Goal: Task Accomplishment & Management: Complete application form

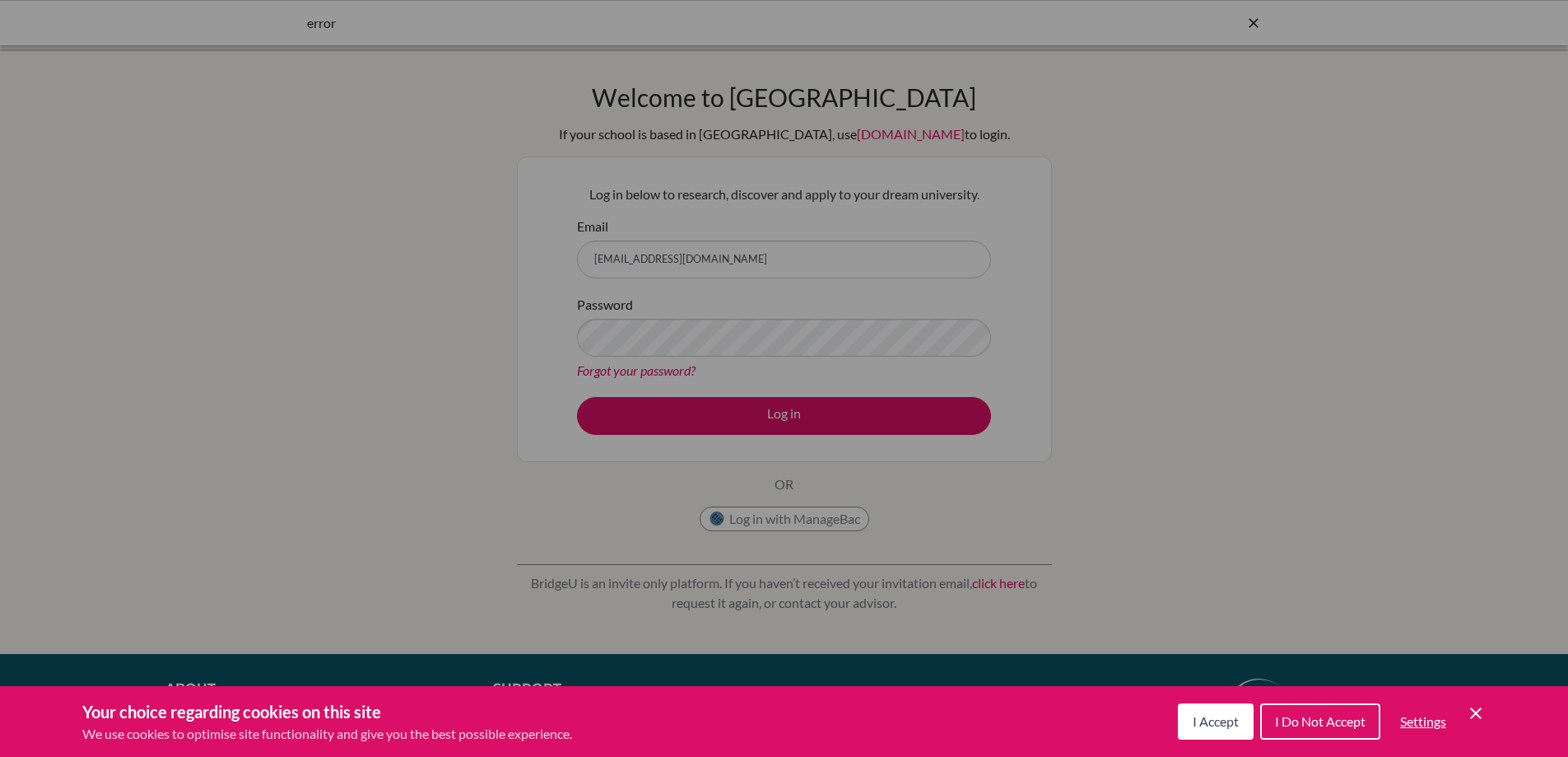
click at [781, 417] on div "Cookie Preferences" at bounding box center [784, 378] width 1568 height 757
click at [1325, 729] on button "I Do Not Accept" at bounding box center [1320, 721] width 120 height 36
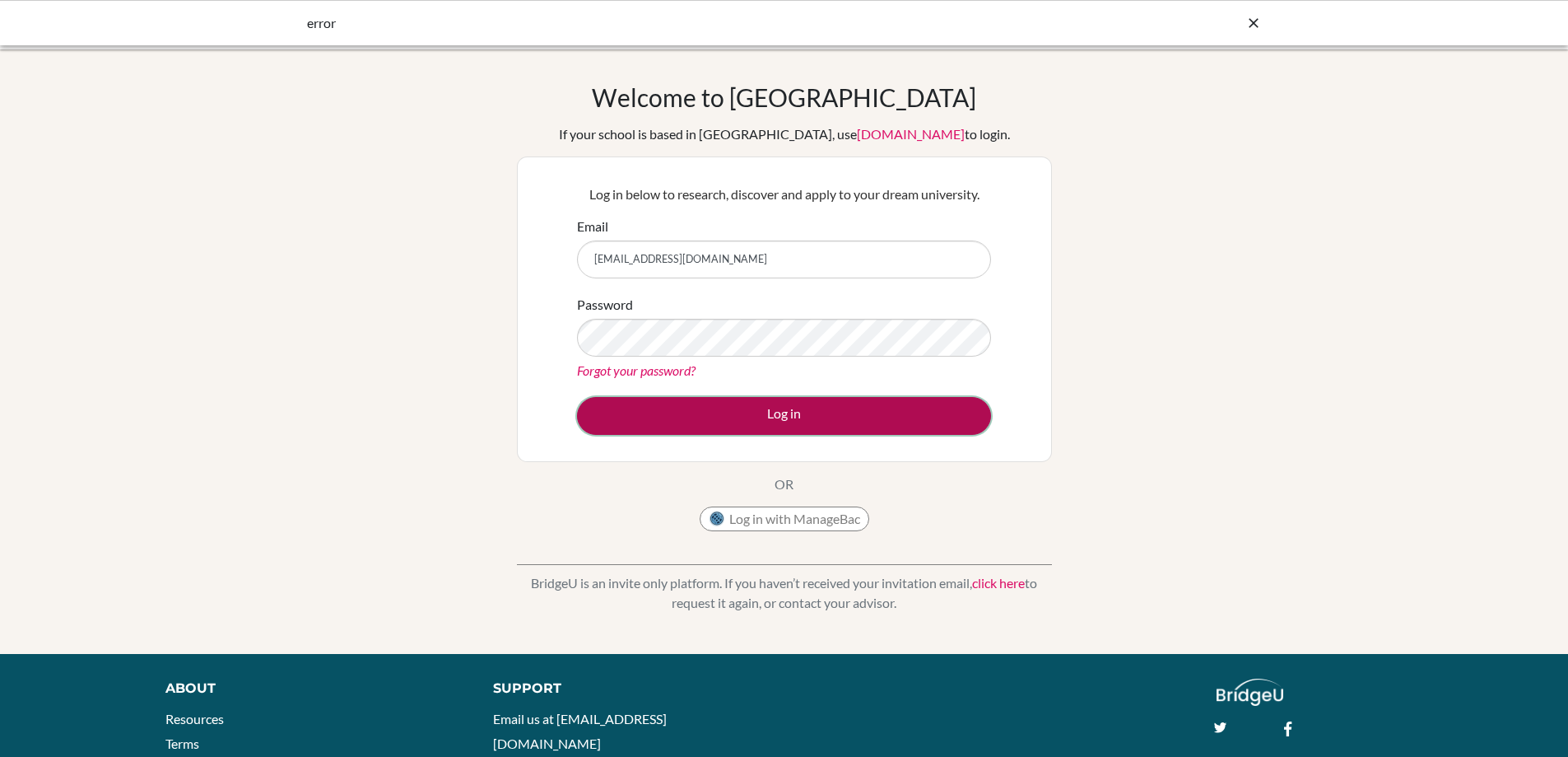
click at [759, 409] on button "Log in" at bounding box center [784, 415] width 414 height 38
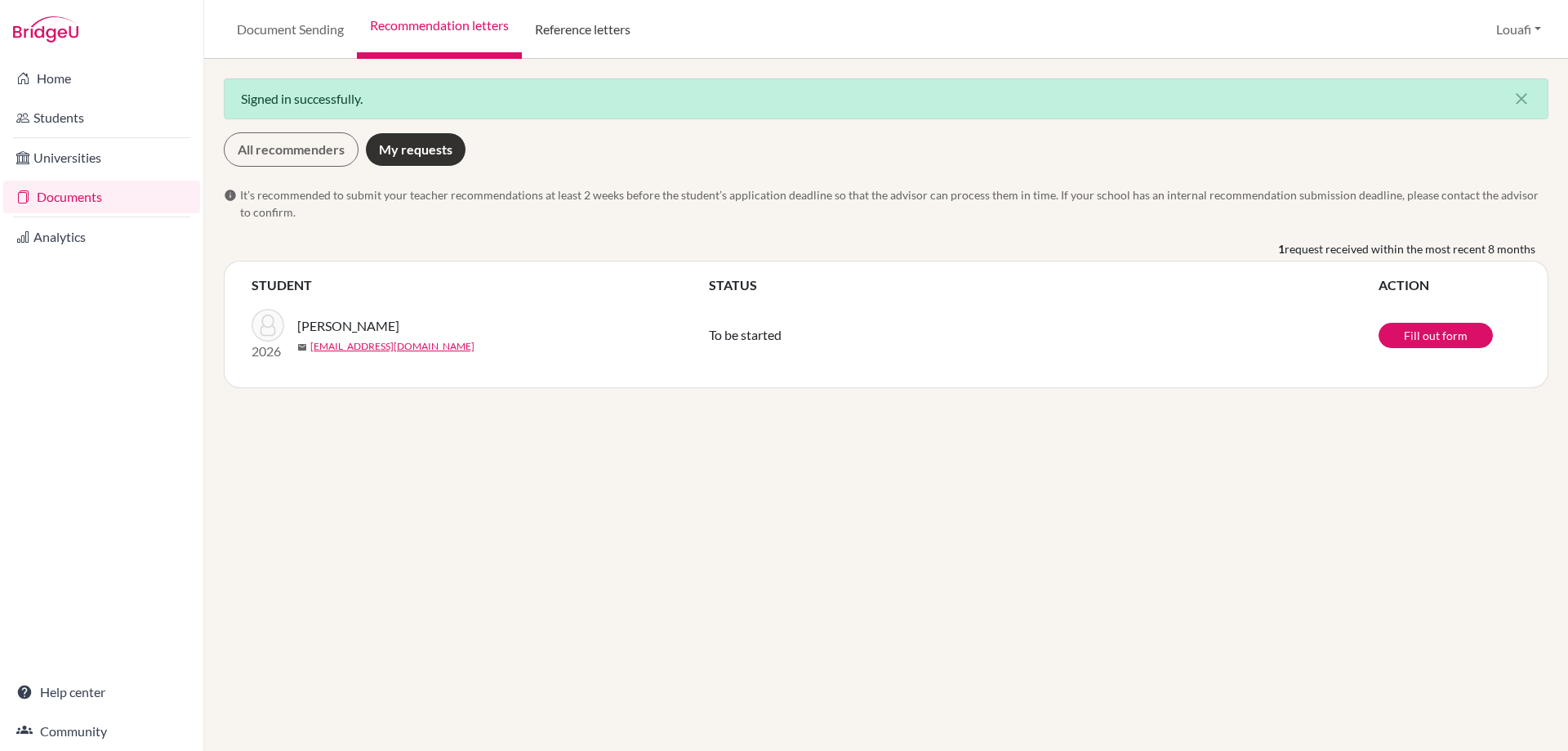
click at [588, 29] on link "Reference letters" at bounding box center [582, 29] width 122 height 59
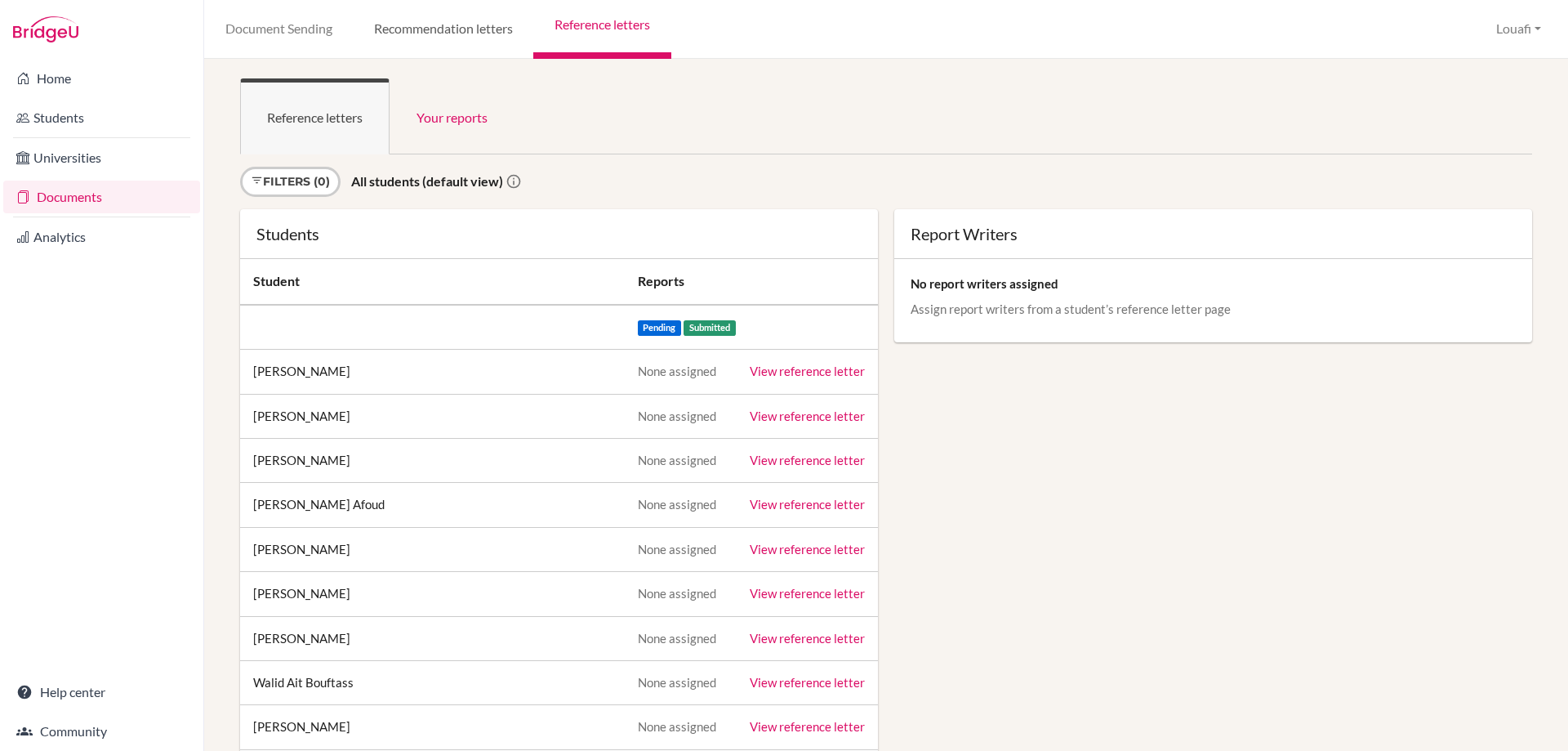
click at [440, 29] on link "Recommendation letters" at bounding box center [442, 29] width 180 height 59
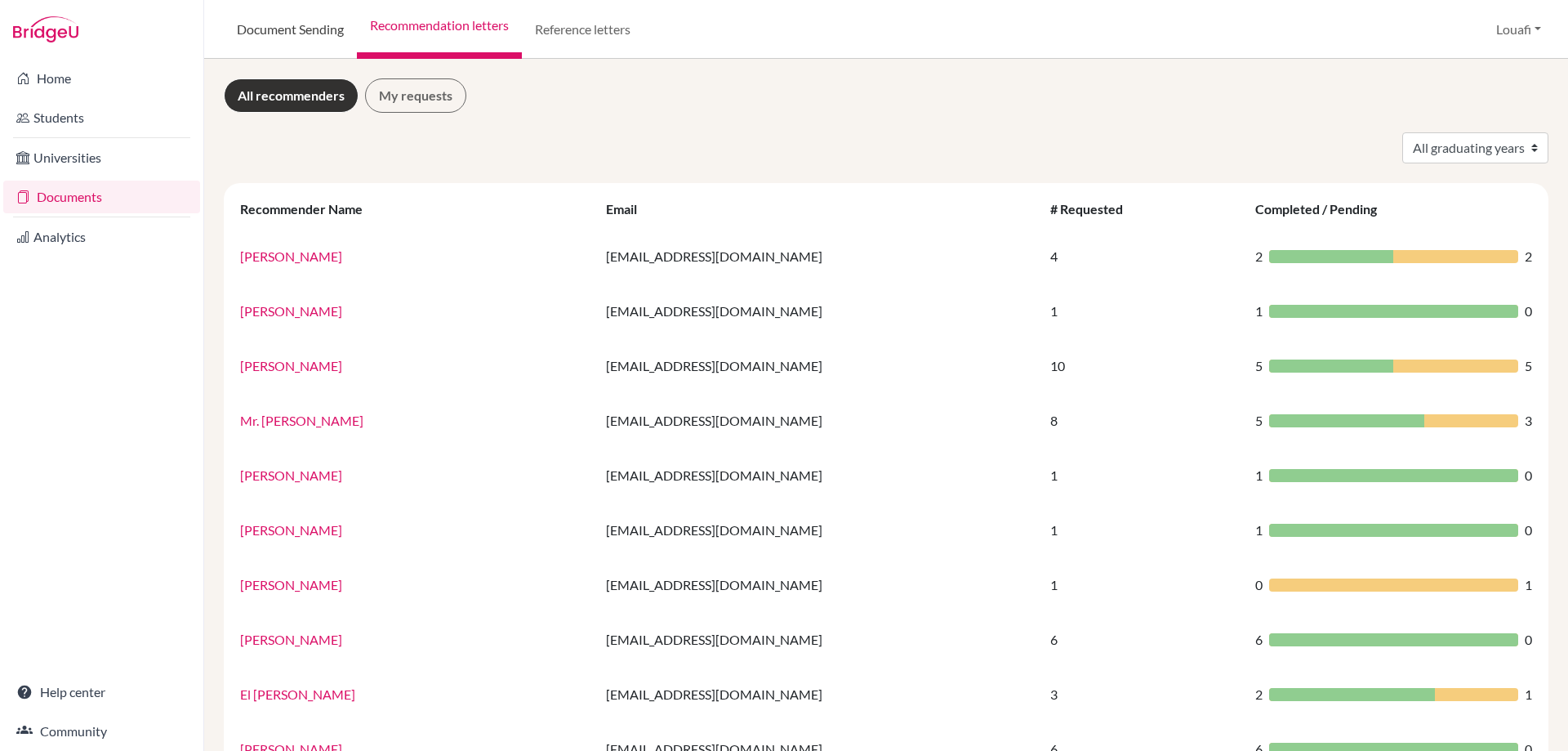
click at [334, 36] on link "Document Sending" at bounding box center [290, 29] width 133 height 59
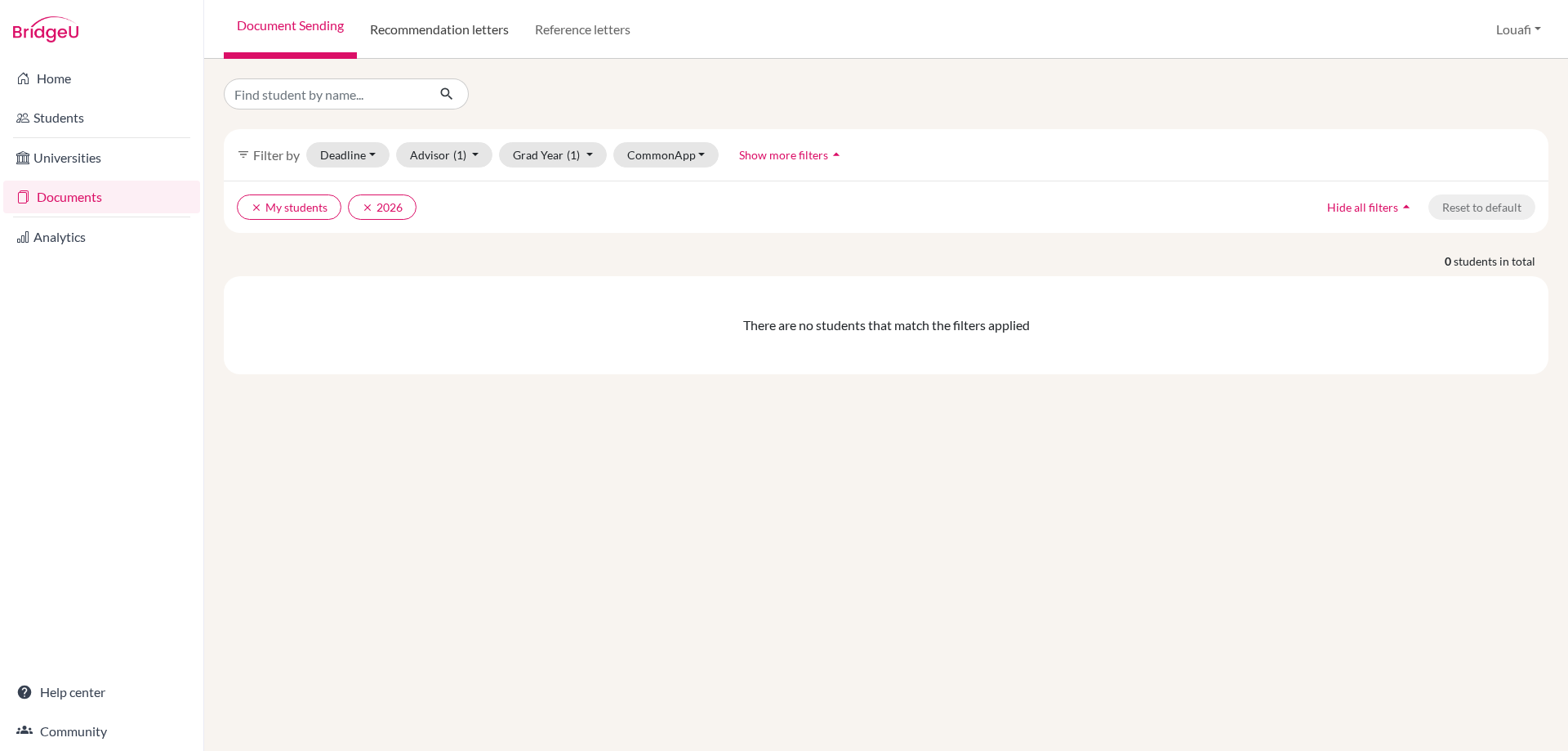
click at [433, 28] on link "Recommendation letters" at bounding box center [440, 29] width 165 height 59
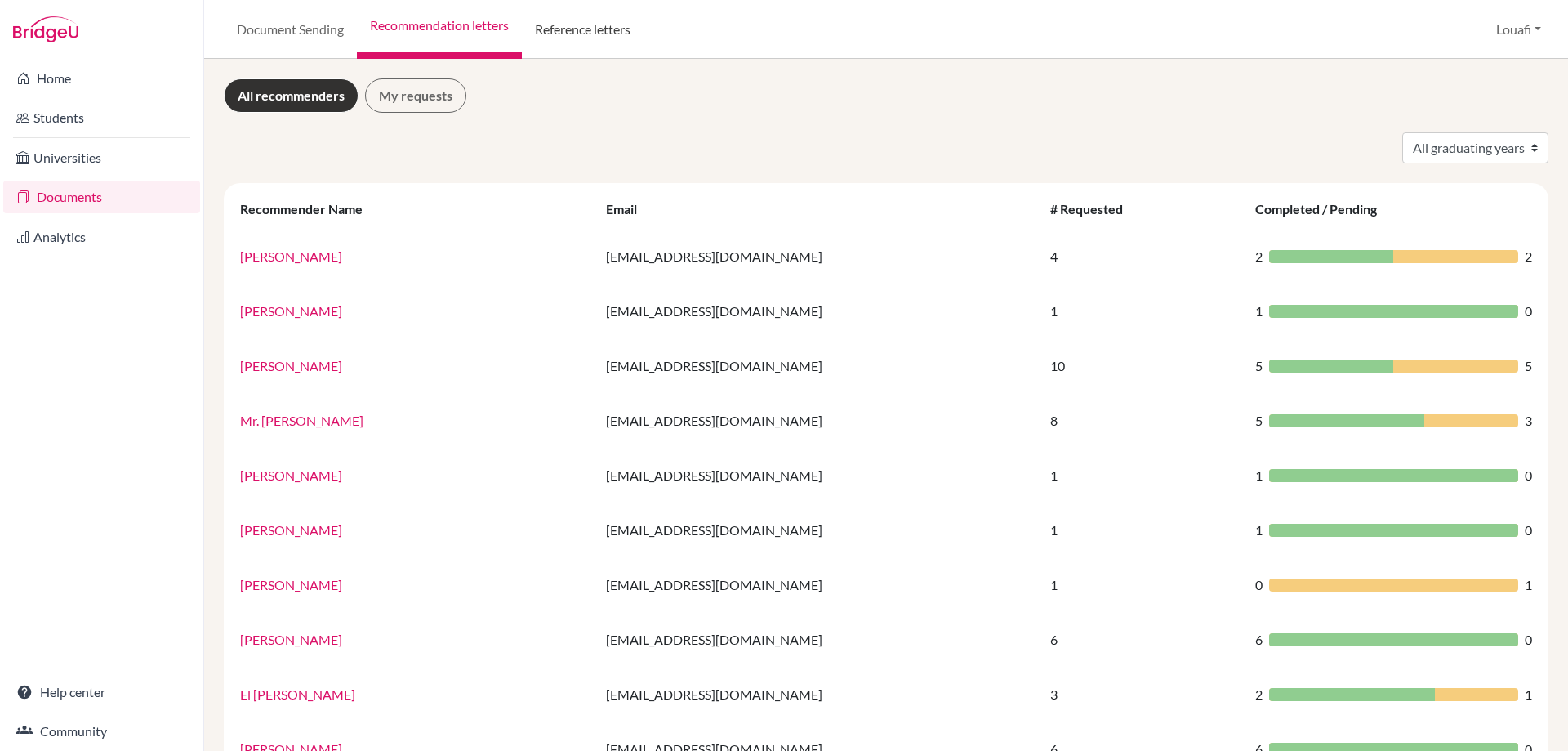
click at [588, 31] on link "Reference letters" at bounding box center [582, 29] width 122 height 59
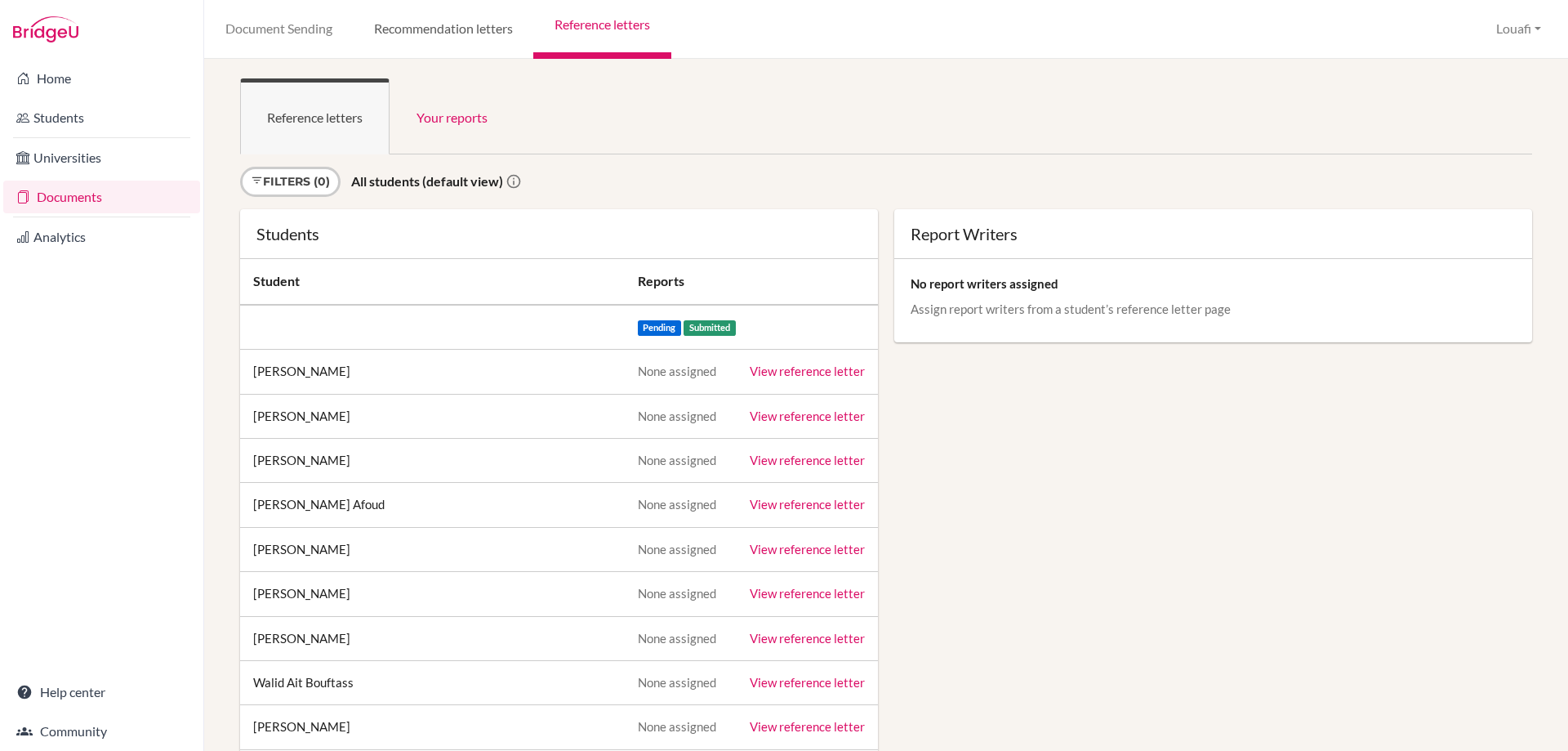
click at [455, 30] on link "Recommendation letters" at bounding box center [442, 29] width 180 height 59
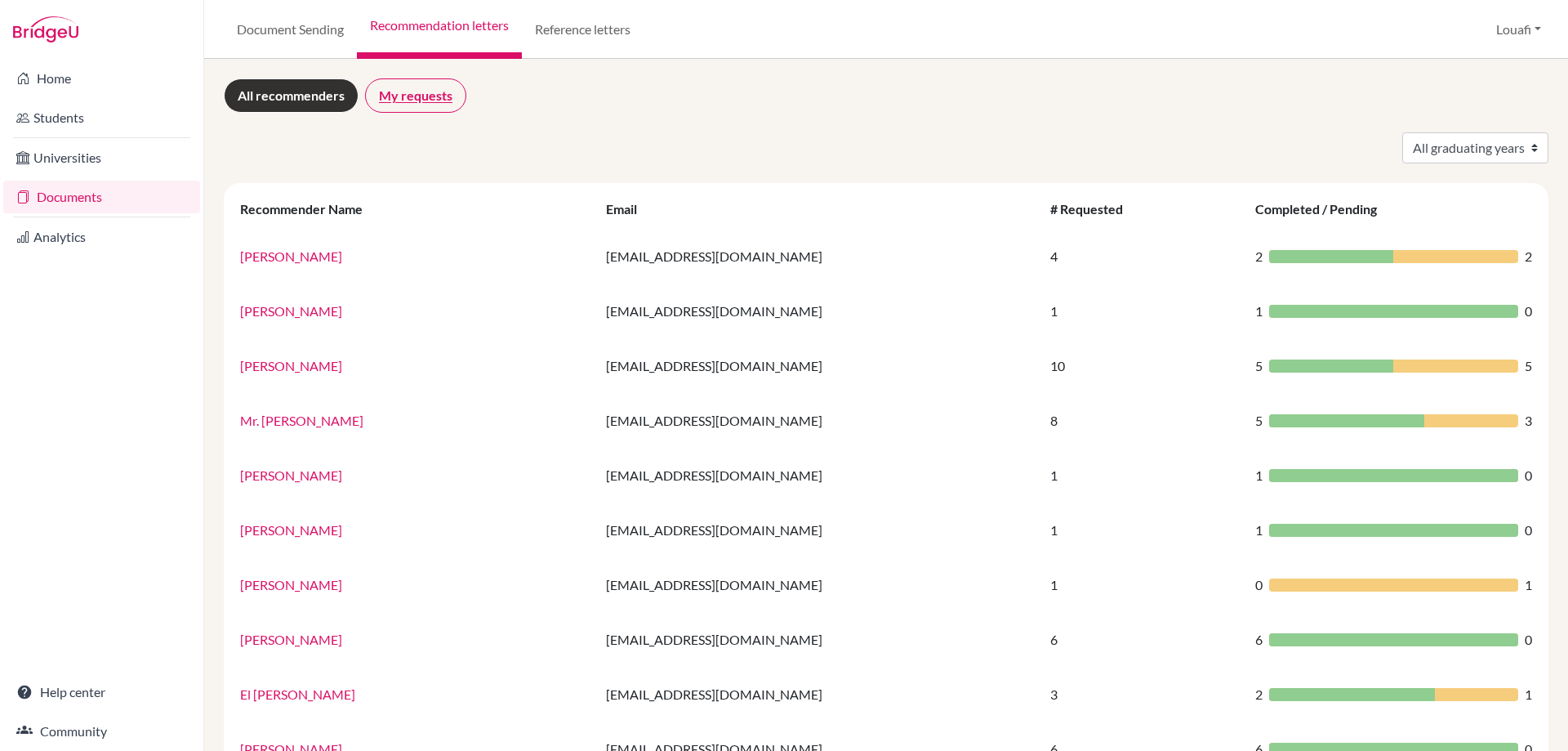
click at [412, 91] on link "My requests" at bounding box center [416, 95] width 101 height 35
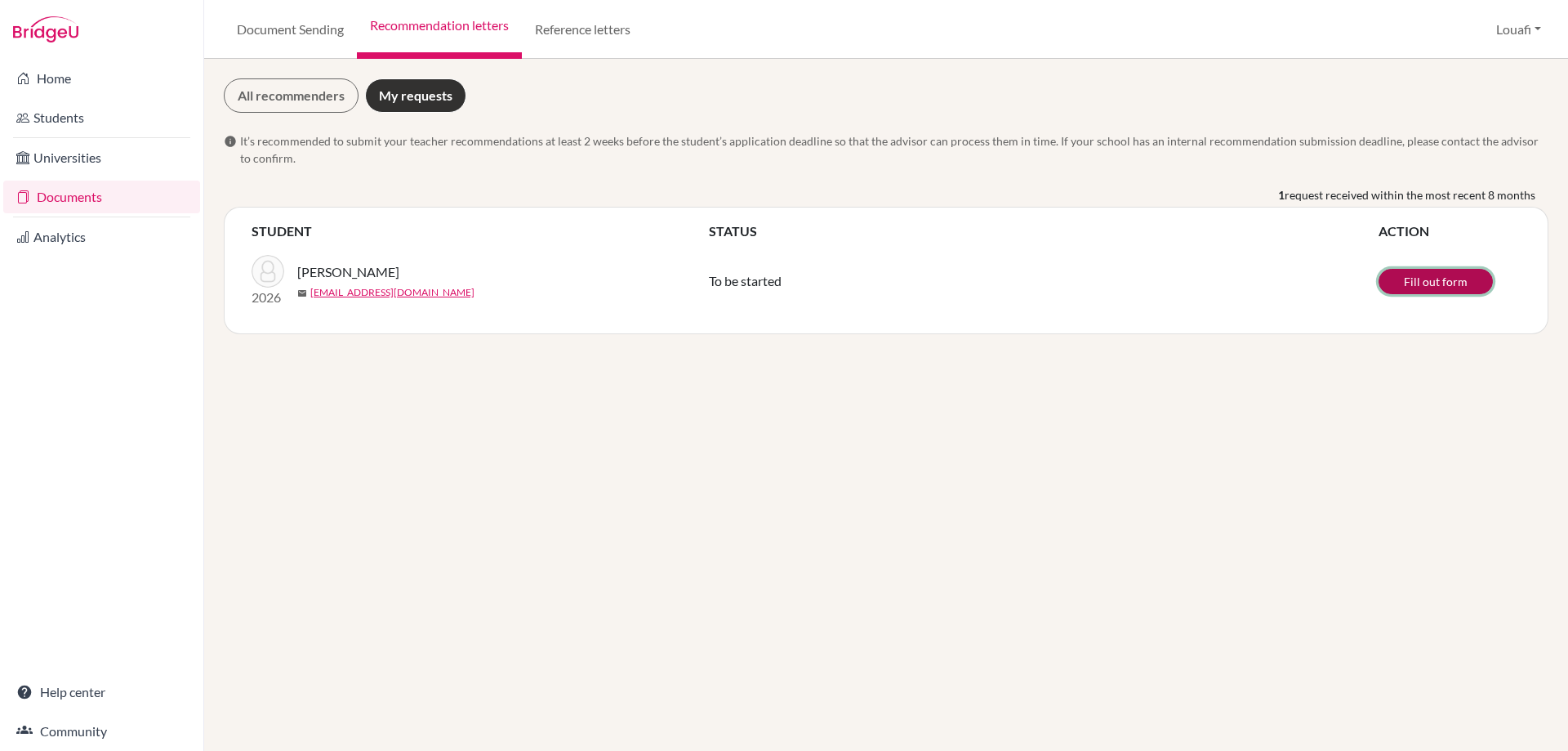
click at [1433, 279] on link "Fill out form" at bounding box center [1436, 281] width 115 height 26
click at [292, 99] on link "All recommenders" at bounding box center [291, 95] width 135 height 35
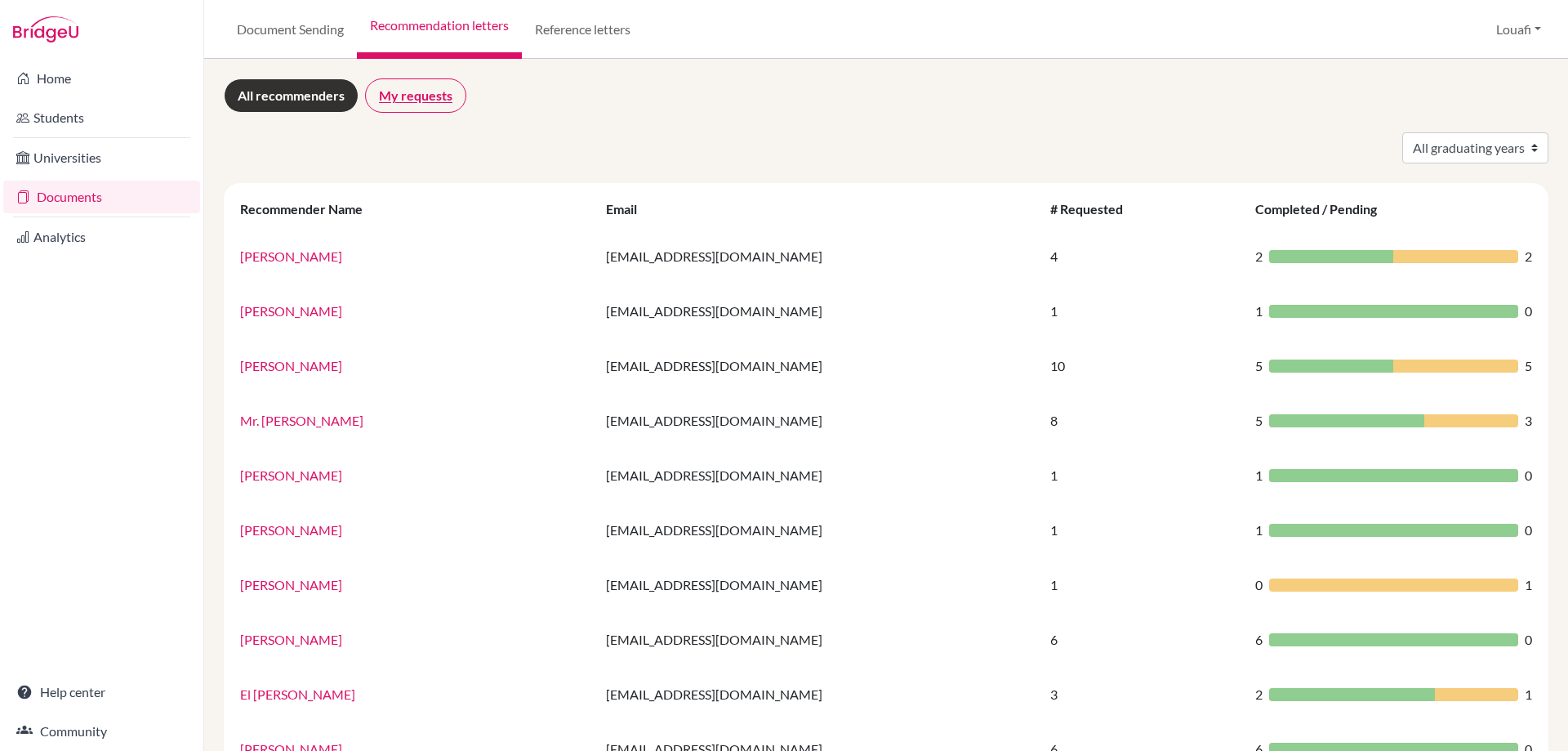
click at [405, 98] on link "My requests" at bounding box center [416, 95] width 101 height 35
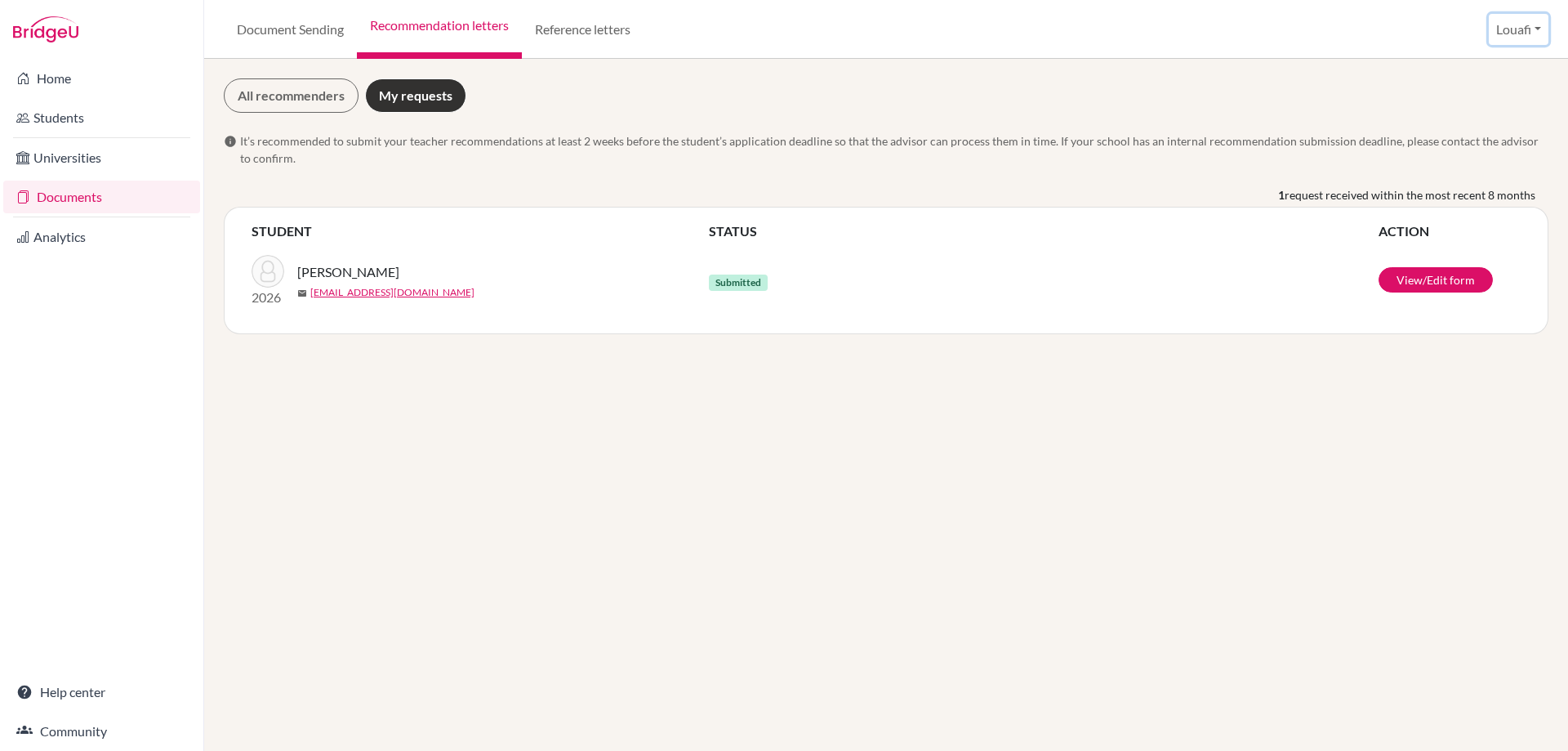
click at [1532, 29] on button "Louafi" at bounding box center [1518, 29] width 59 height 31
click at [1490, 133] on button "Log out" at bounding box center [1485, 132] width 129 height 26
